Goal: Task Accomplishment & Management: Manage account settings

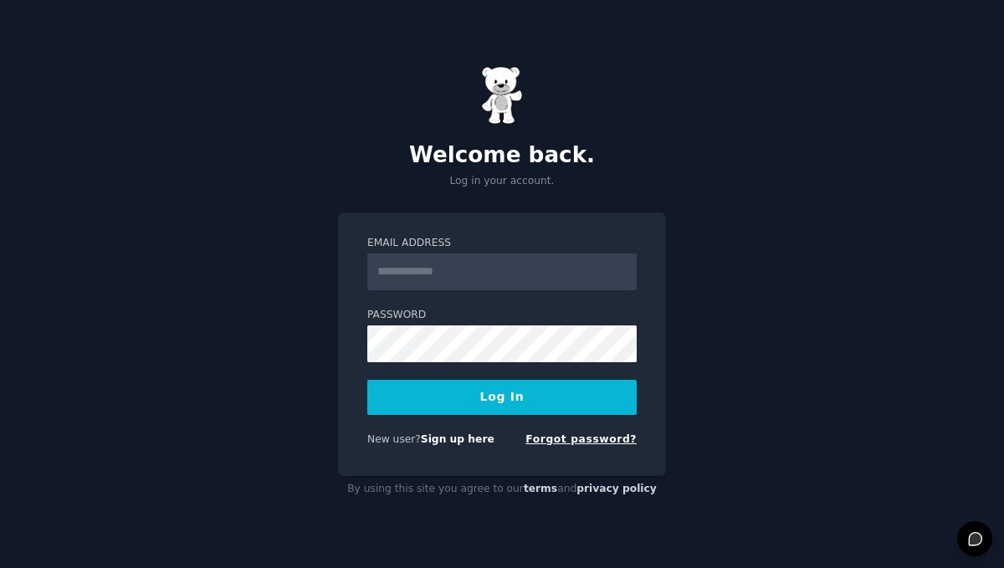
click at [569, 438] on link "Forgot password?" at bounding box center [581, 439] width 111 height 12
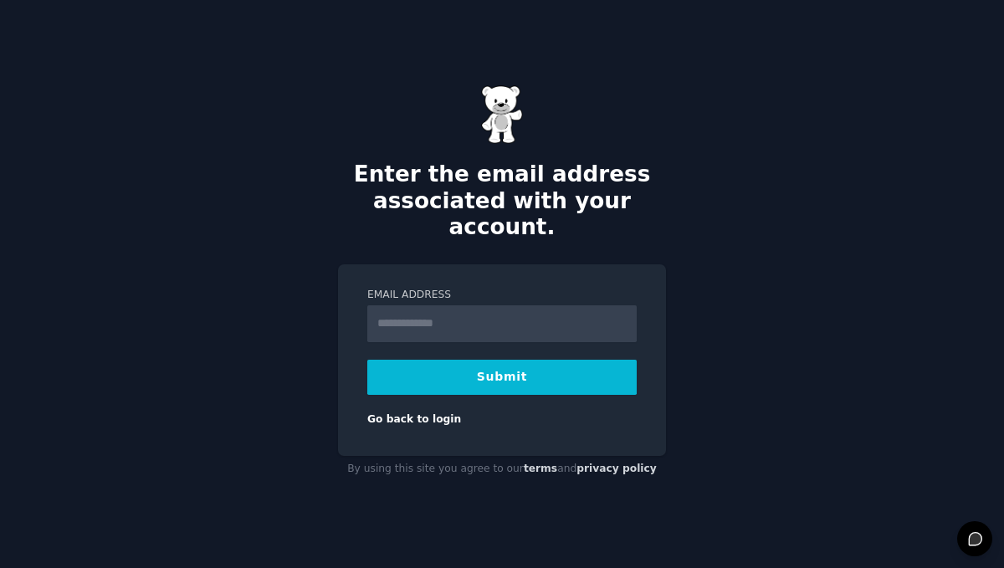
click at [459, 315] on input "Email Address" at bounding box center [501, 323] width 269 height 37
type input "**********"
click at [535, 372] on button "Submit" at bounding box center [501, 377] width 269 height 35
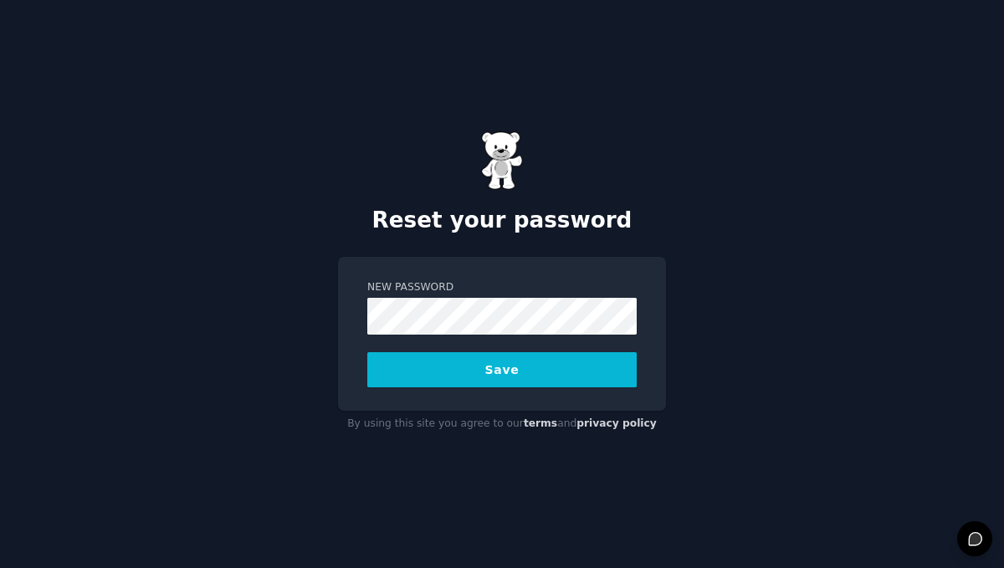
click at [423, 374] on button "Save" at bounding box center [501, 369] width 269 height 35
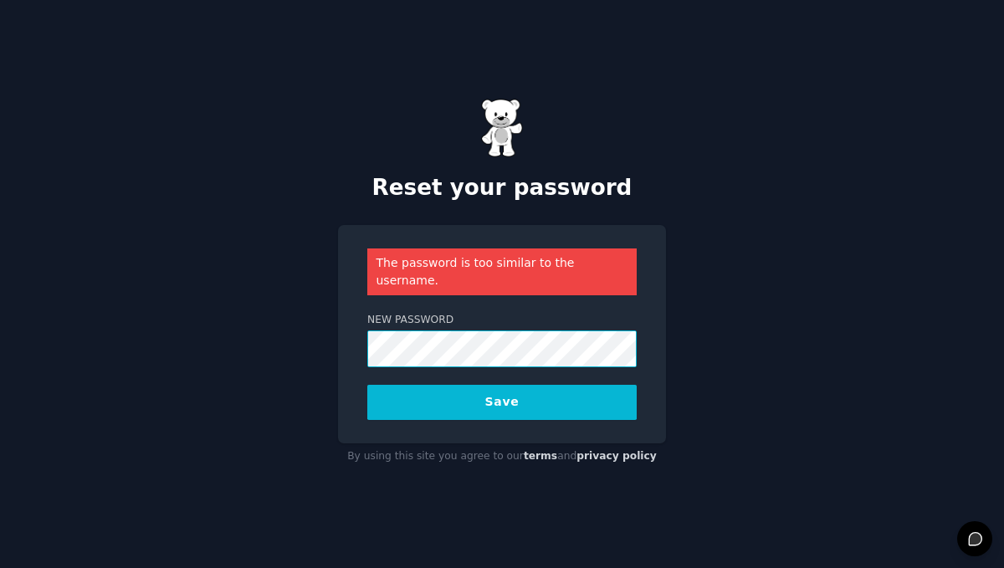
click at [264, 336] on div "Reset your password The password is too similar to the username. New Password S…" at bounding box center [502, 284] width 1004 height 568
click at [420, 385] on button "Save" at bounding box center [501, 402] width 269 height 35
click at [454, 385] on button "Save" at bounding box center [501, 402] width 269 height 35
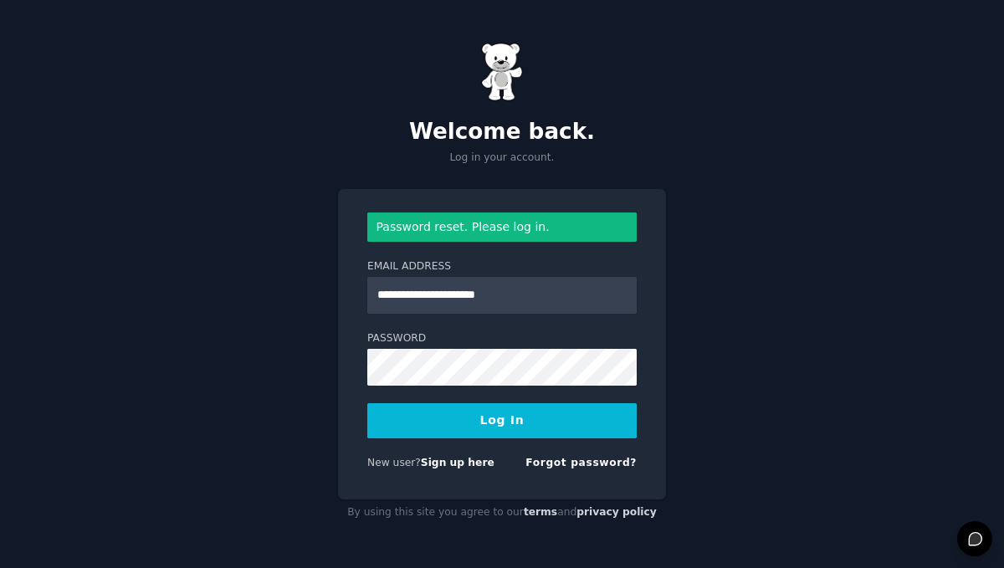
type input "**********"
click at [425, 426] on button "Log In" at bounding box center [501, 420] width 269 height 35
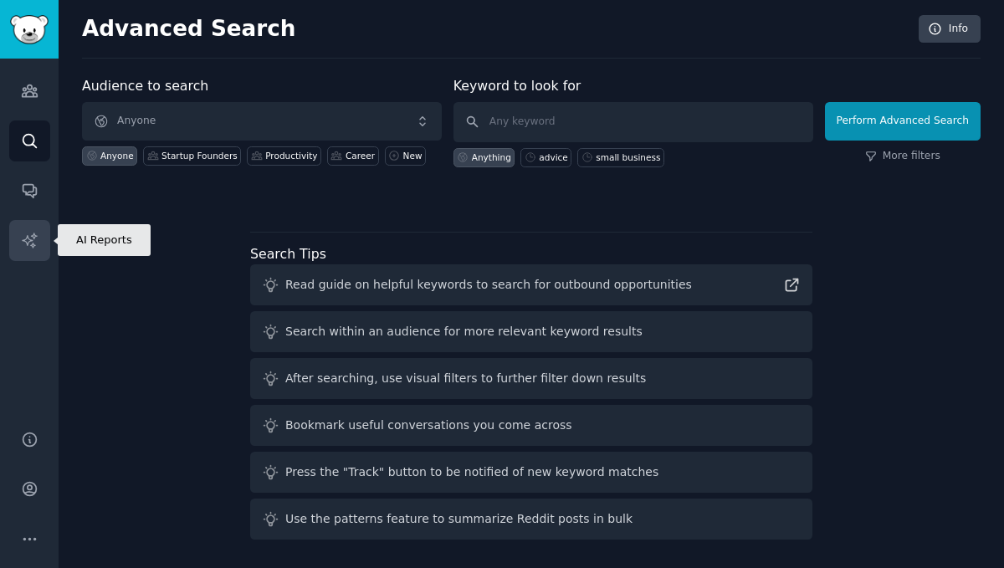
click at [37, 244] on icon "Sidebar" at bounding box center [30, 241] width 18 height 18
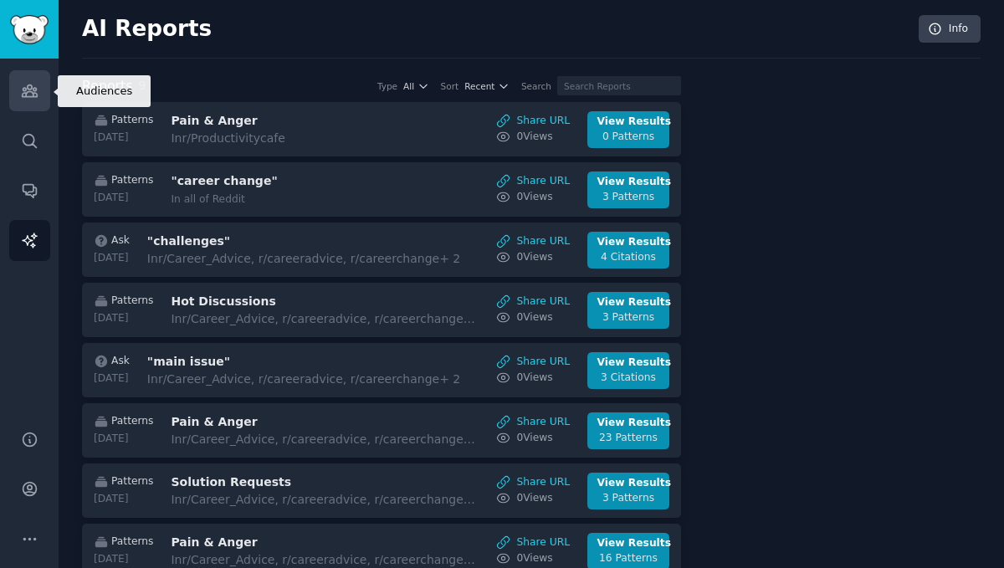
click at [28, 90] on icon "Sidebar" at bounding box center [29, 91] width 15 height 12
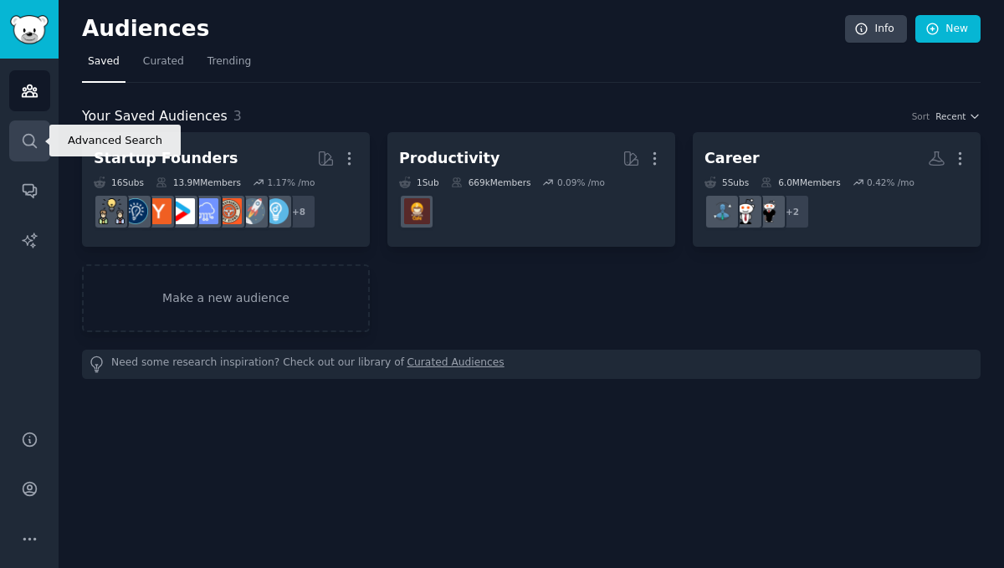
click at [32, 138] on icon "Sidebar" at bounding box center [30, 141] width 18 height 18
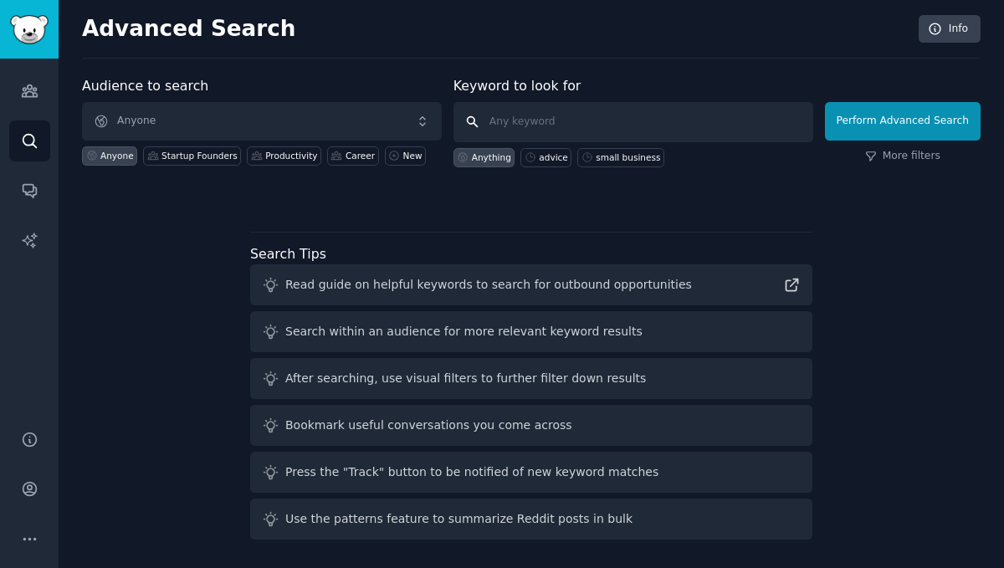
click at [580, 126] on input "text" at bounding box center [634, 122] width 360 height 40
click at [25, 488] on icon "Sidebar" at bounding box center [30, 489] width 18 height 18
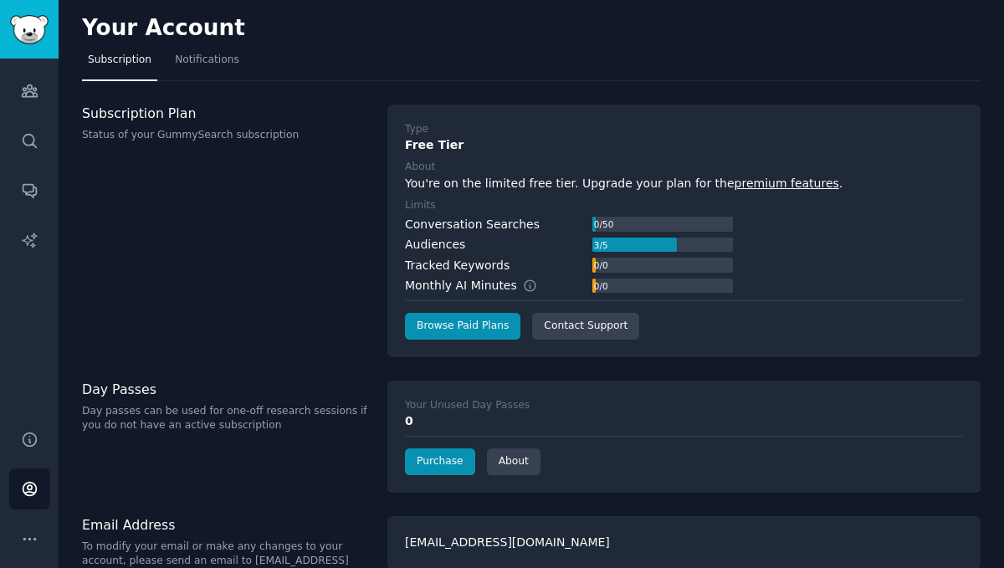
scroll to position [23, 0]
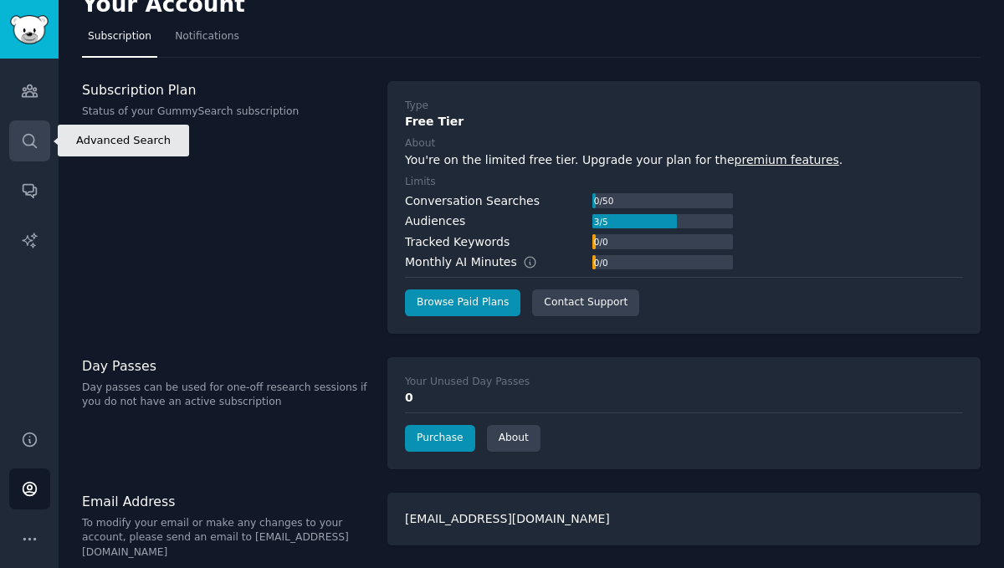
click at [29, 137] on icon "Sidebar" at bounding box center [30, 141] width 18 height 18
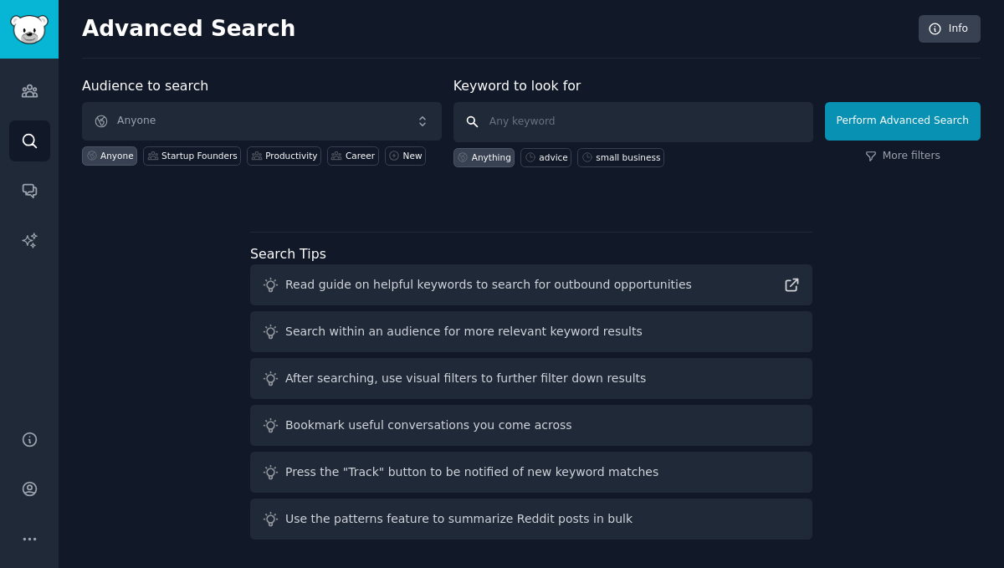
click at [556, 127] on input "text" at bounding box center [634, 122] width 360 height 40
type input "f"
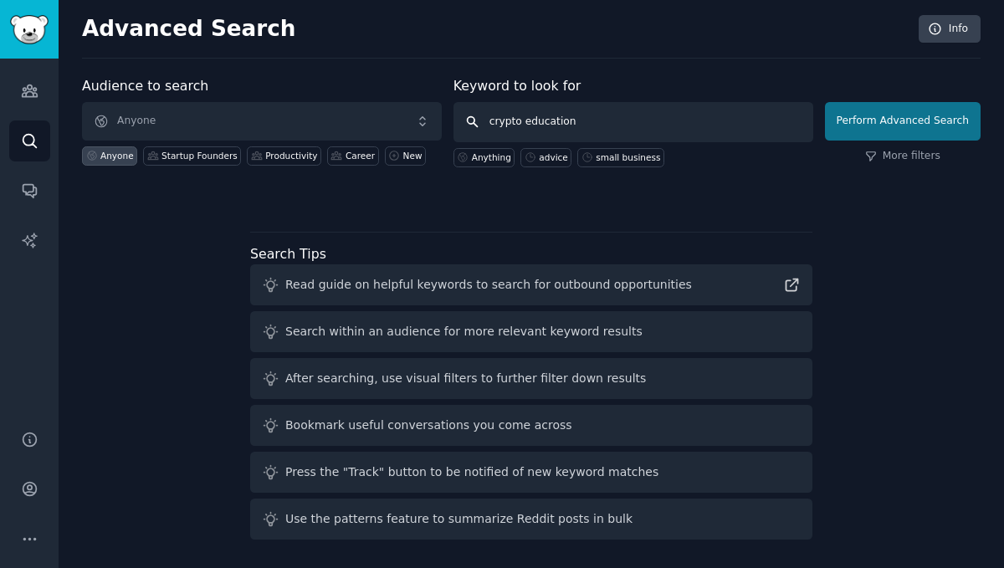
type input "crypto education"
click at [901, 113] on button "Perform Advanced Search" at bounding box center [903, 121] width 156 height 38
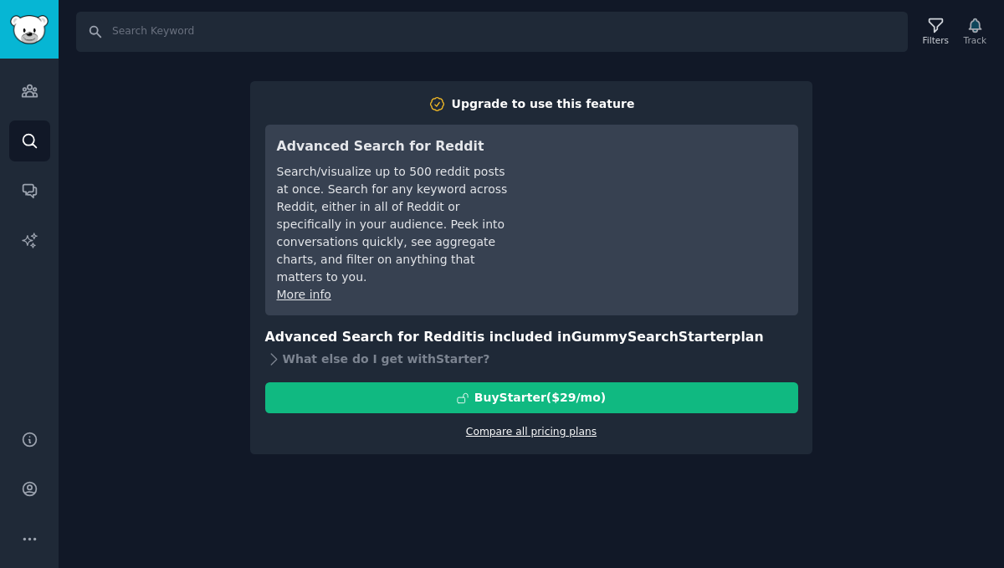
click at [506, 426] on link "Compare all pricing plans" at bounding box center [531, 432] width 131 height 12
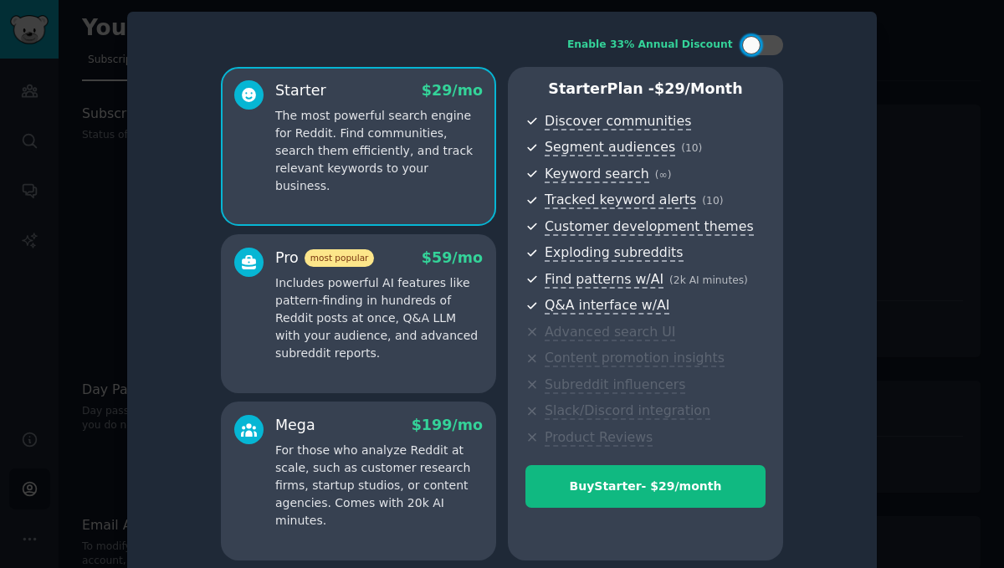
click at [77, 157] on div at bounding box center [502, 284] width 1004 height 568
click at [77, 157] on div "Your Account Subscription Notifications Subscription Plan Status of your GummyS…" at bounding box center [532, 303] width 946 height 607
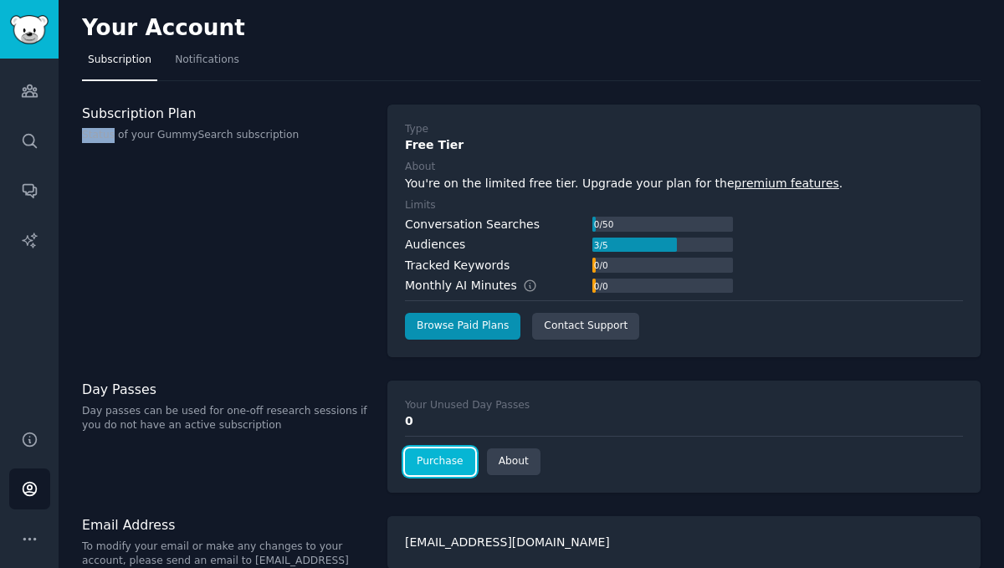
click at [443, 470] on link "Purchase" at bounding box center [440, 462] width 70 height 27
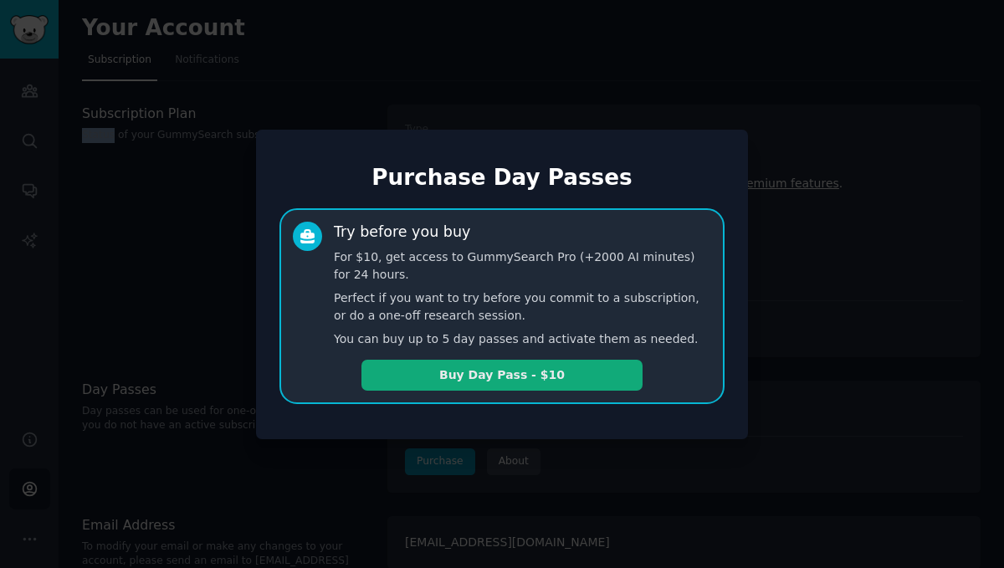
click at [480, 372] on button "Buy Day Pass - $10" at bounding box center [502, 375] width 281 height 31
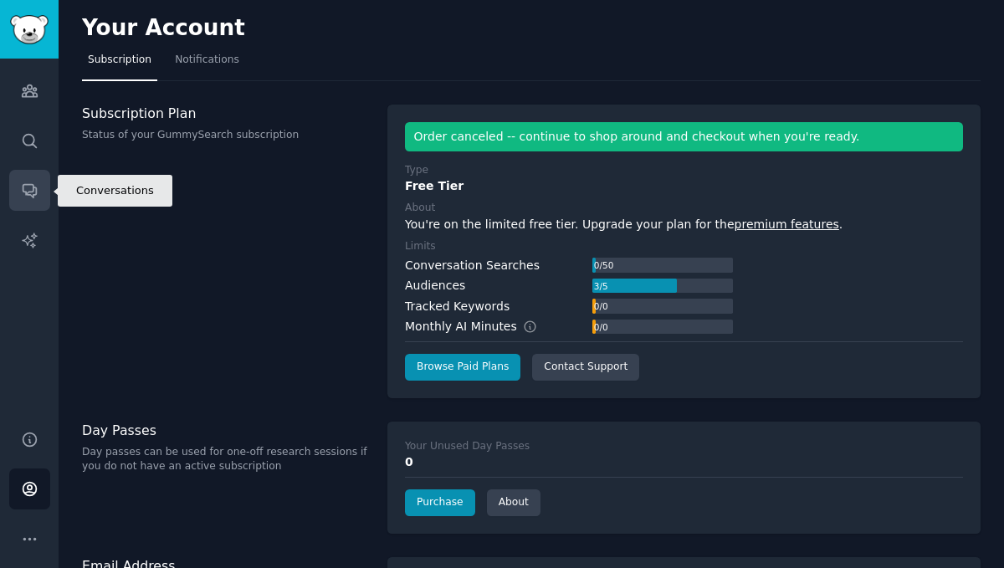
click at [33, 184] on icon "Sidebar" at bounding box center [30, 191] width 18 height 18
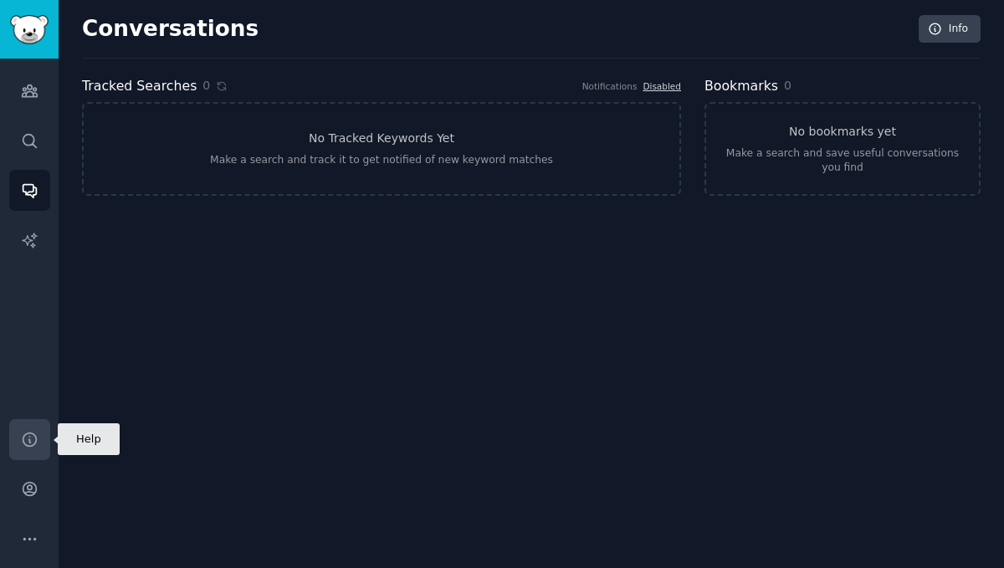
click at [27, 419] on link "Help" at bounding box center [29, 439] width 41 height 41
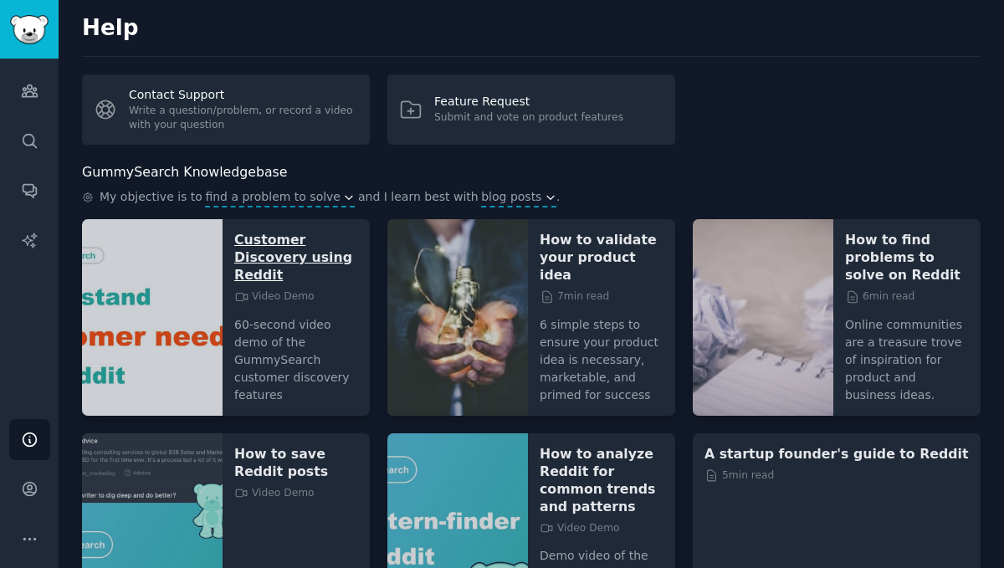
click at [305, 244] on p "Customer Discovery using Reddit" at bounding box center [296, 257] width 124 height 53
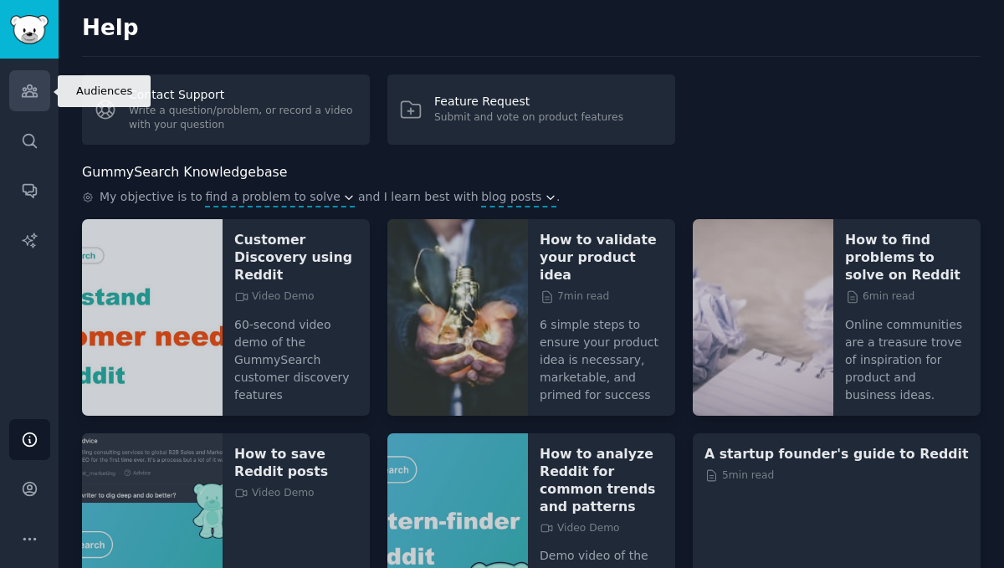
click at [32, 94] on icon "Sidebar" at bounding box center [29, 91] width 15 height 12
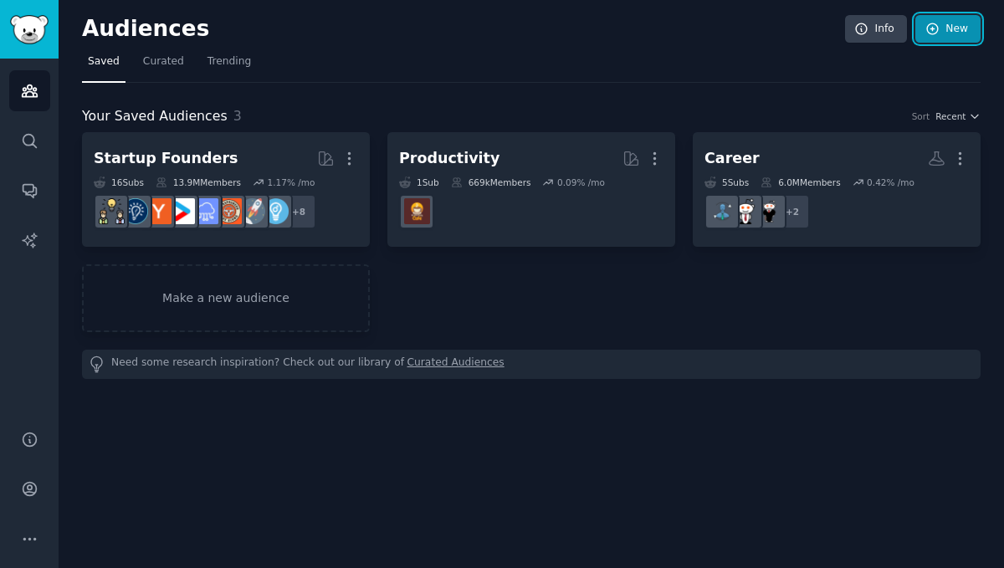
click at [948, 33] on link "New" at bounding box center [947, 29] width 65 height 28
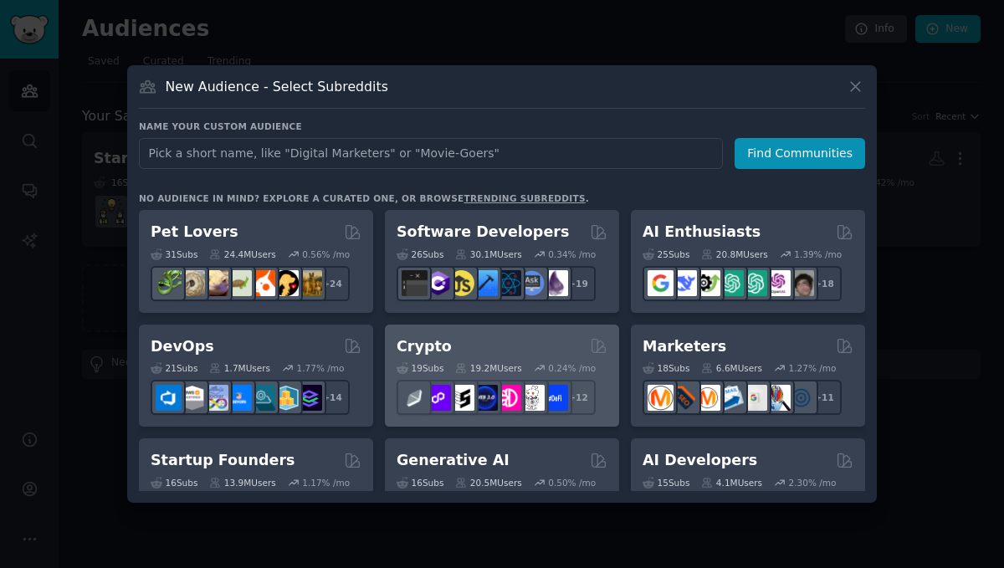
click at [427, 341] on h2 "Crypto" at bounding box center [424, 346] width 55 height 21
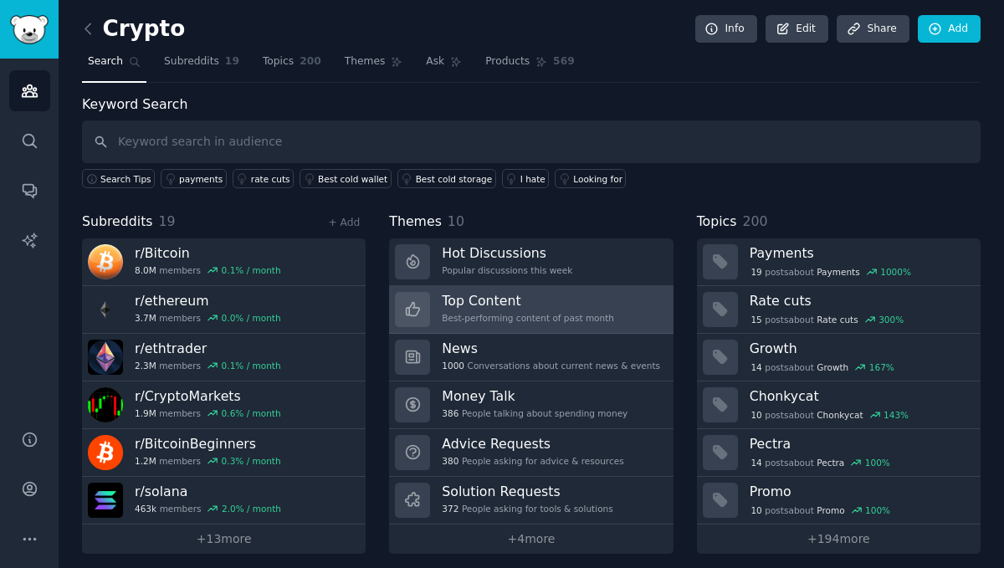
scroll to position [8, 0]
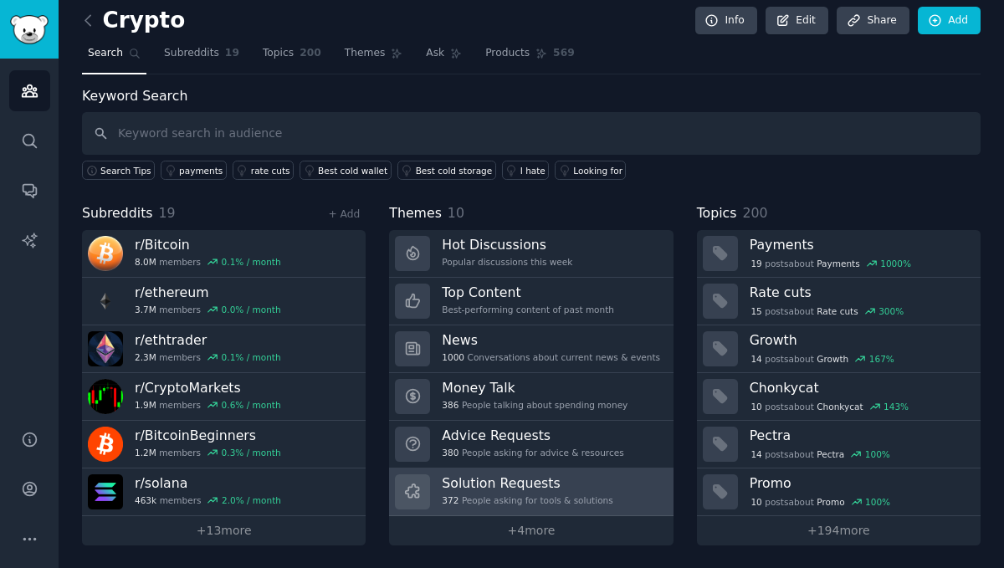
click at [505, 480] on h3 "Solution Requests" at bounding box center [527, 483] width 171 height 18
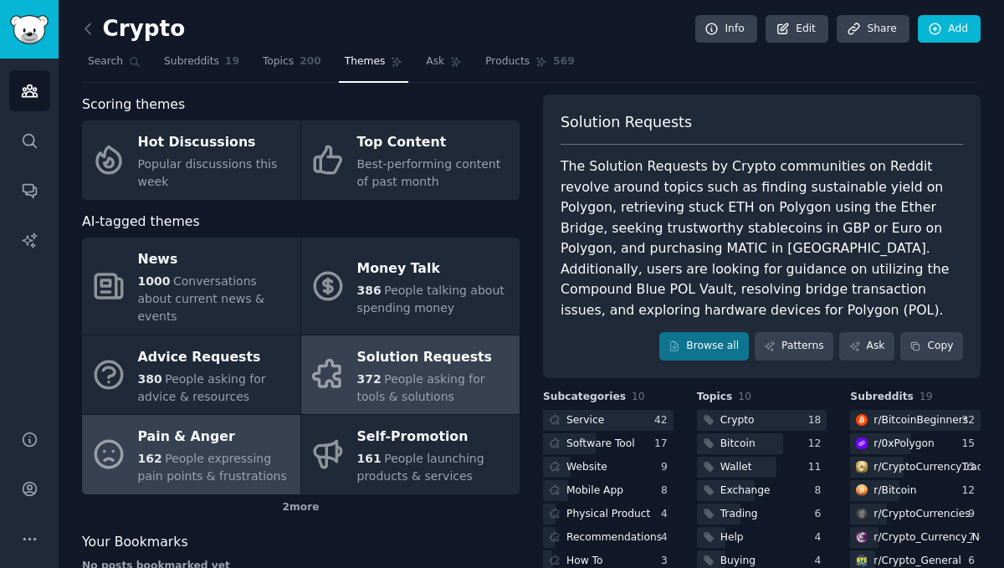
click at [181, 452] on span "People expressing pain points & frustrations" at bounding box center [212, 467] width 149 height 31
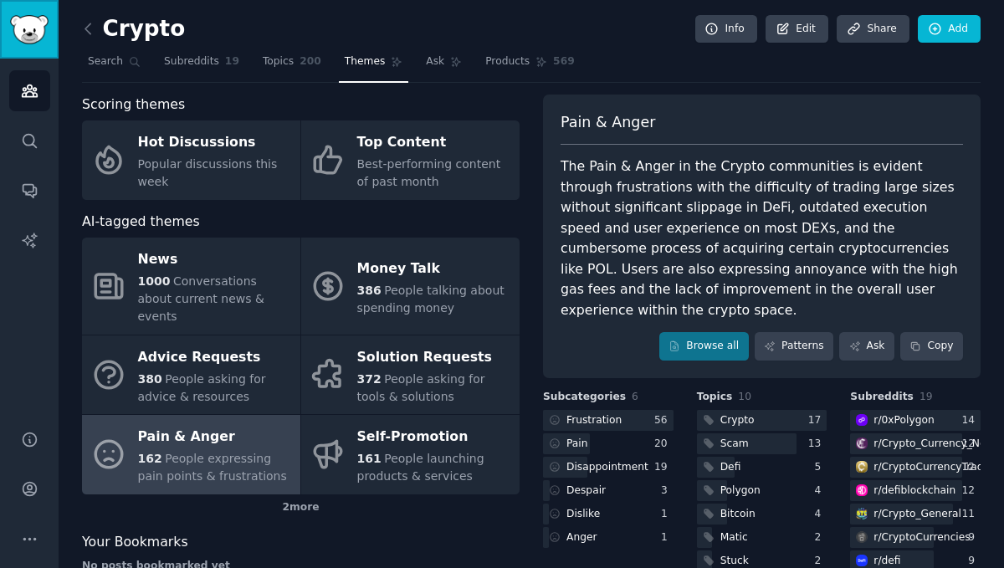
click at [32, 22] on img "Sidebar" at bounding box center [29, 29] width 38 height 29
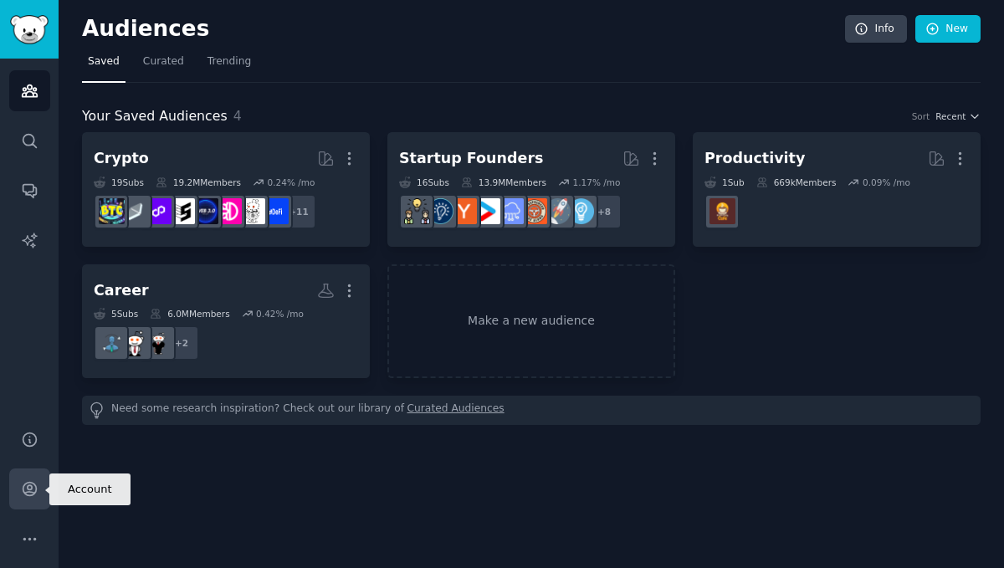
click at [28, 500] on link "Account" at bounding box center [29, 489] width 41 height 41
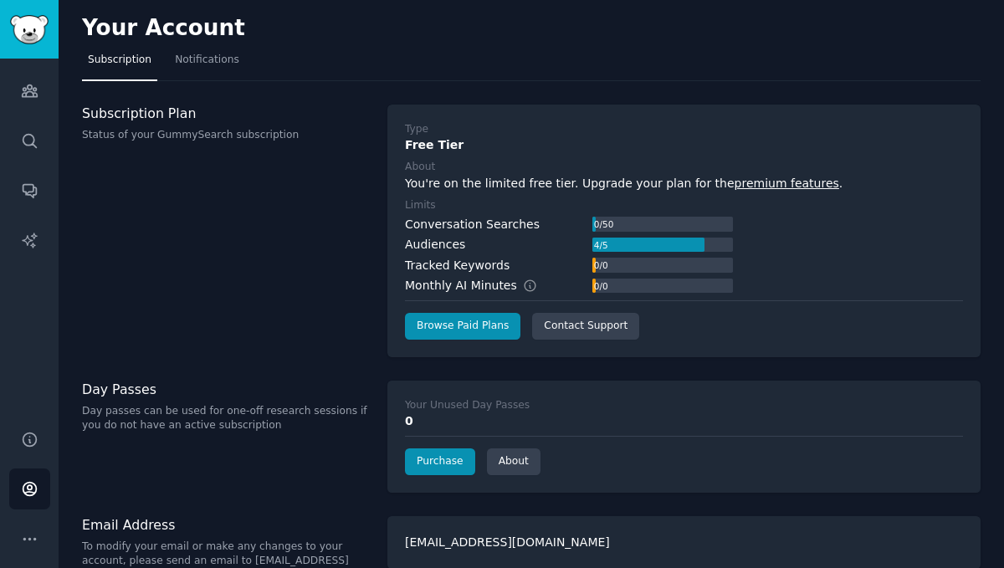
scroll to position [23, 0]
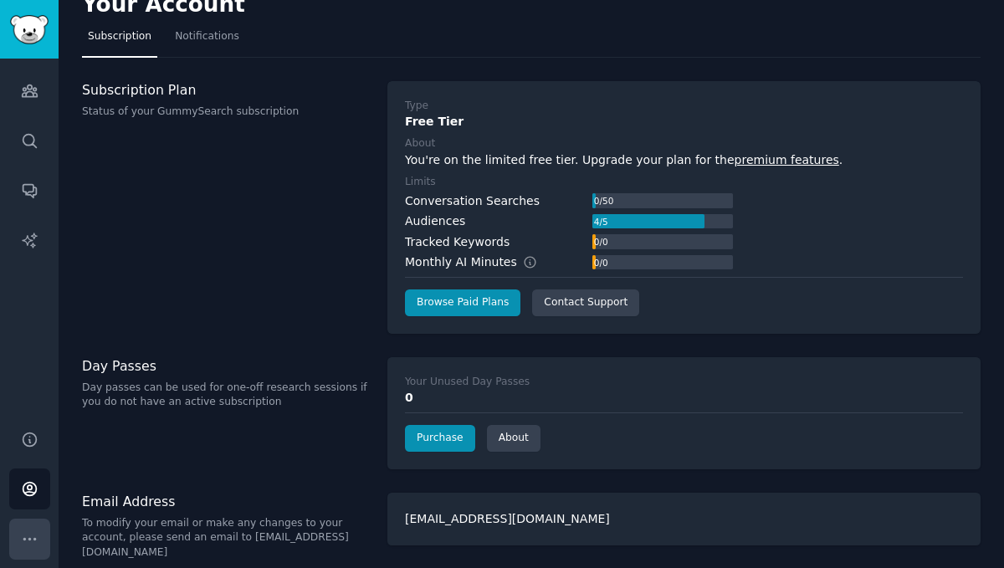
click at [34, 532] on icon "Sidebar" at bounding box center [30, 540] width 18 height 18
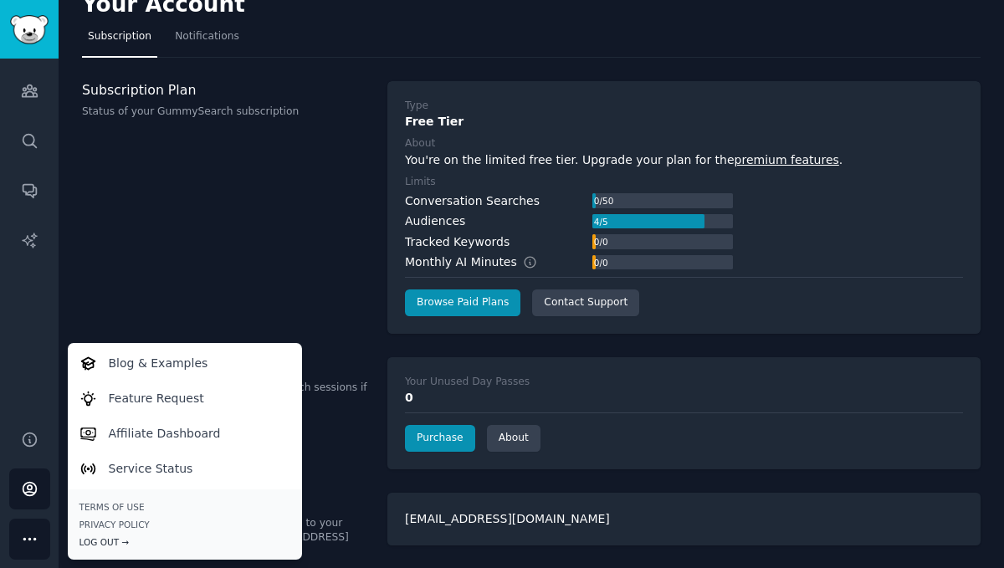
click at [99, 537] on div "Log Out →" at bounding box center [184, 542] width 211 height 12
